Goal: Information Seeking & Learning: Find specific fact

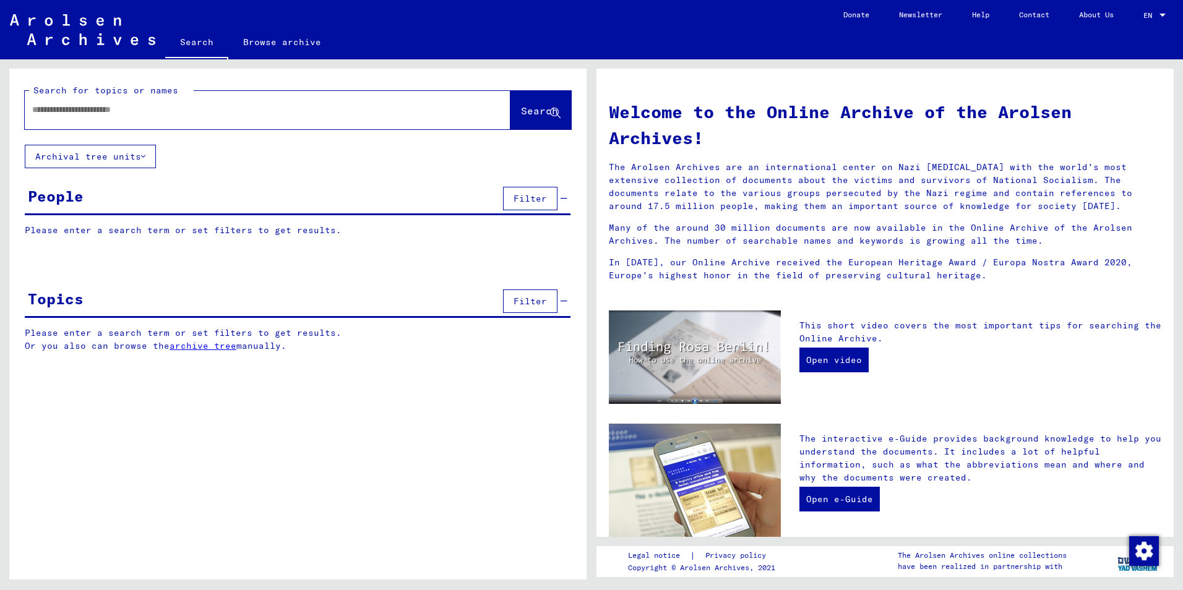
click at [289, 108] on input "text" at bounding box center [252, 109] width 441 height 13
click at [298, 45] on link "Browse archive" at bounding box center [282, 42] width 108 height 30
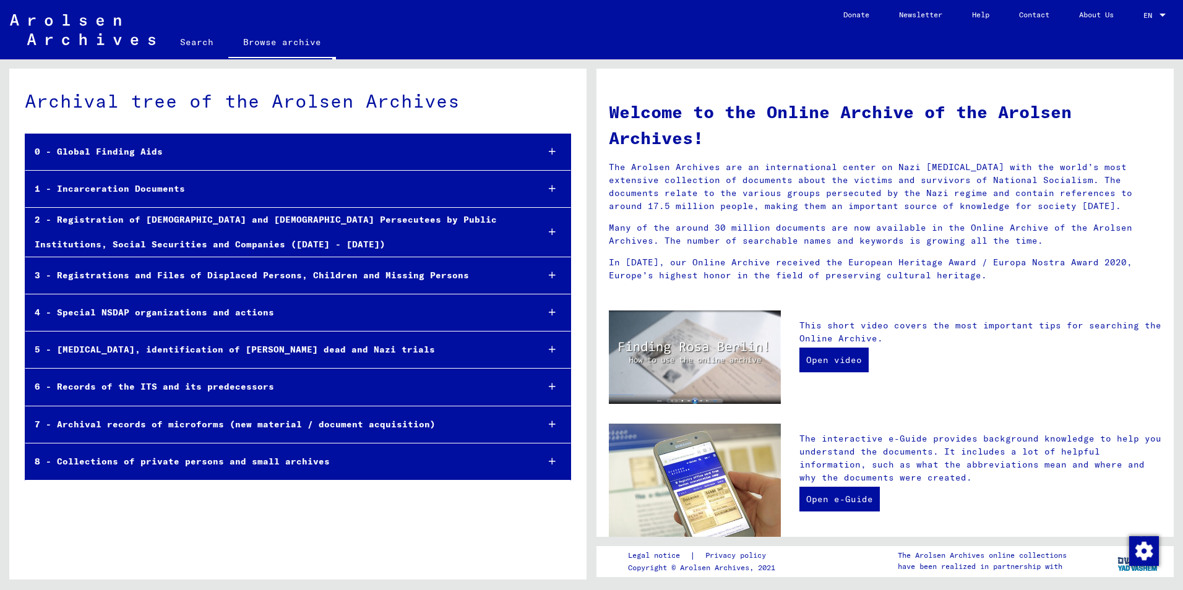
click at [554, 150] on icon at bounding box center [552, 151] width 7 height 9
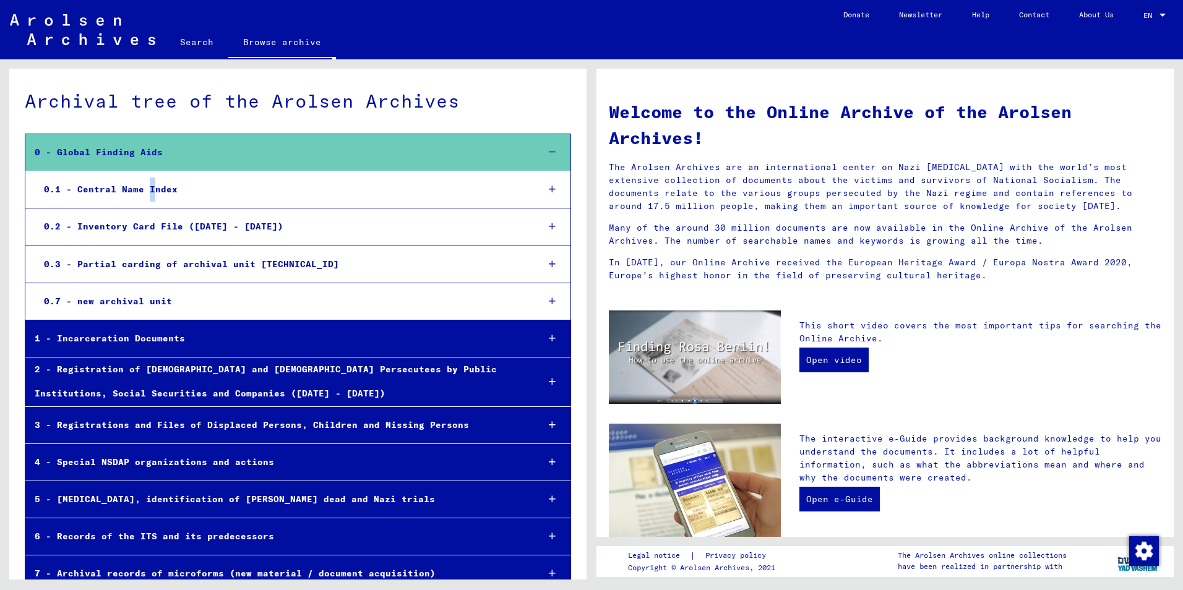
click at [150, 186] on div "0.1 - Central Name Index" at bounding box center [281, 190] width 493 height 24
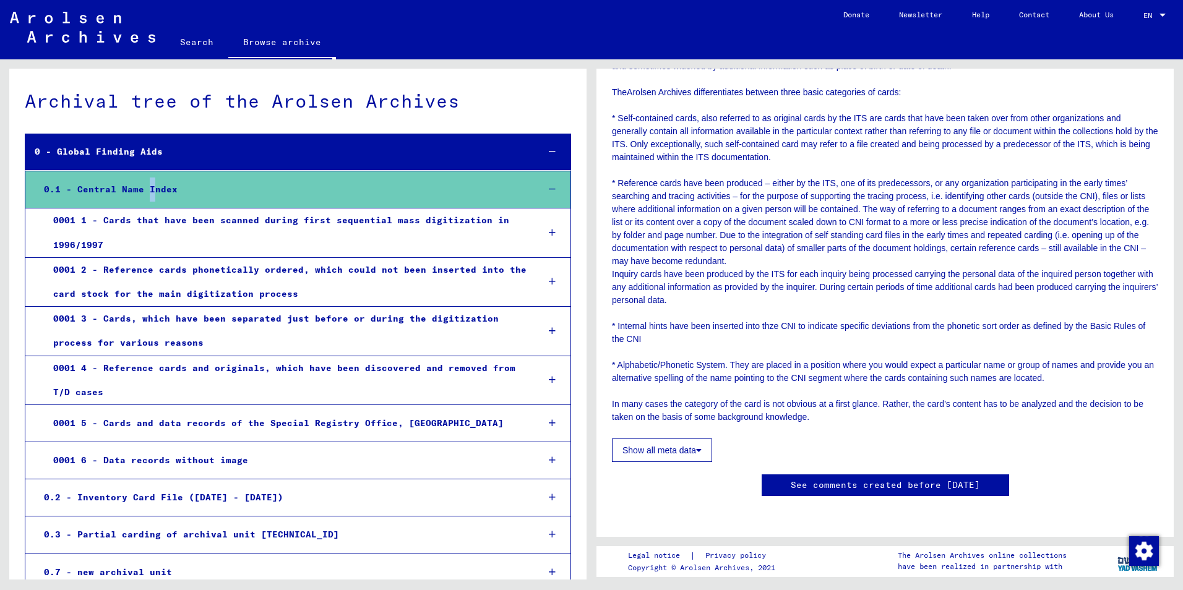
scroll to position [557, 0]
click at [196, 40] on link "Search" at bounding box center [196, 42] width 63 height 30
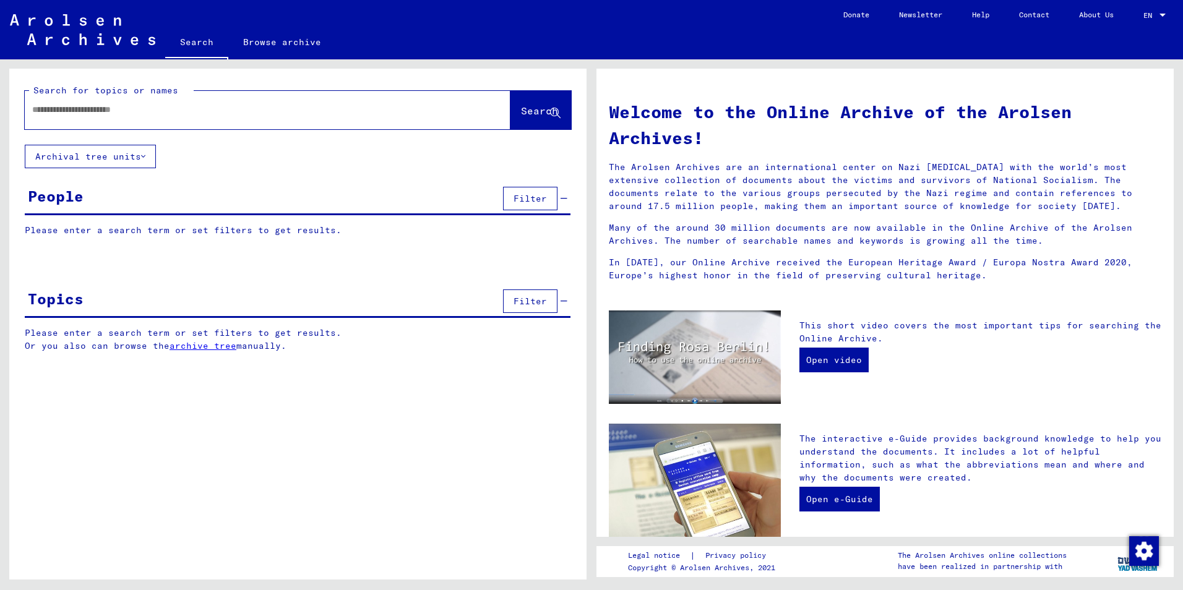
click at [191, 110] on input "text" at bounding box center [252, 109] width 441 height 13
type input "**********"
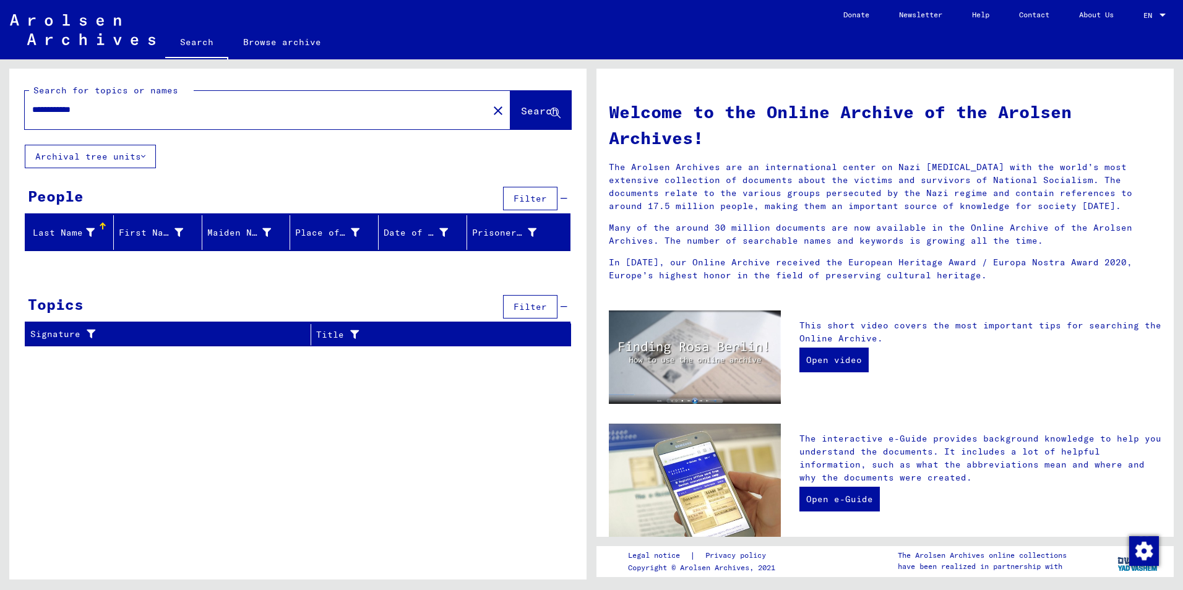
click at [88, 230] on icon at bounding box center [90, 232] width 9 height 9
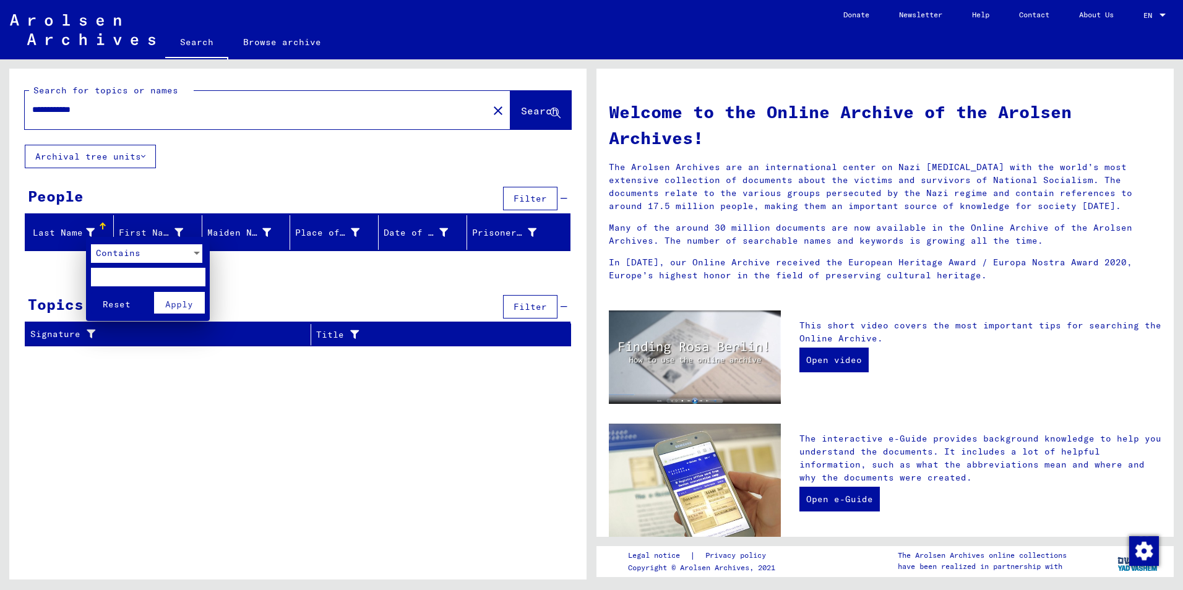
click at [288, 287] on div at bounding box center [591, 295] width 1183 height 590
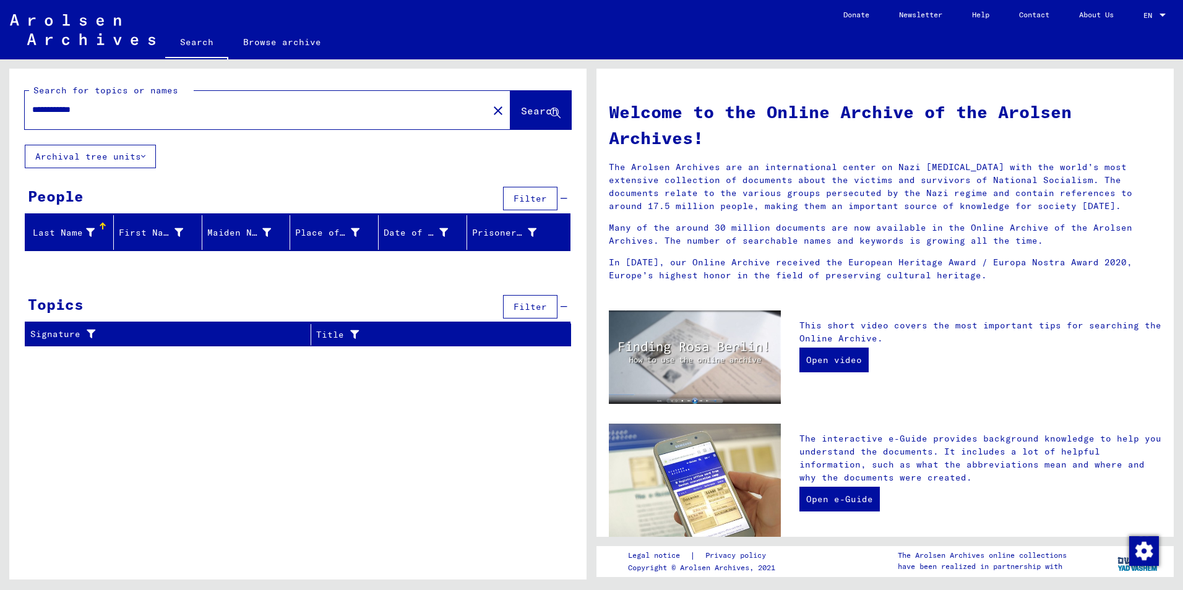
click at [122, 329] on div "Signature" at bounding box center [162, 334] width 265 height 13
